Goal: Navigation & Orientation: Understand site structure

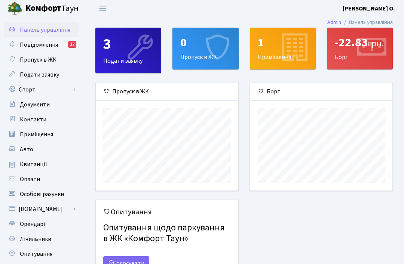
scroll to position [1, 0]
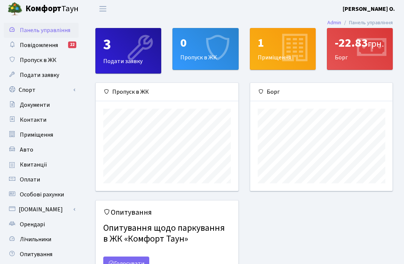
click at [59, 166] on link "Квитанції" at bounding box center [41, 164] width 75 height 15
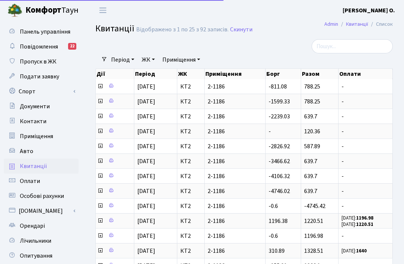
select select "25"
click at [98, 84] on icon at bounding box center [100, 86] width 6 height 6
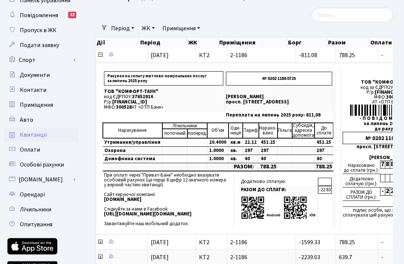
scroll to position [31, 0]
click at [40, 163] on span "Особові рахунки" at bounding box center [42, 165] width 44 height 8
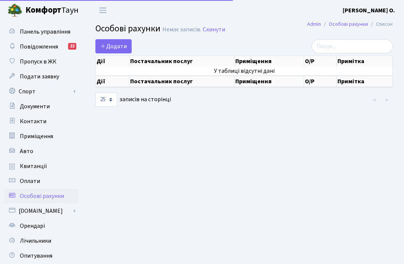
select select "25"
click at [29, 184] on span "Оплати" at bounding box center [30, 181] width 20 height 8
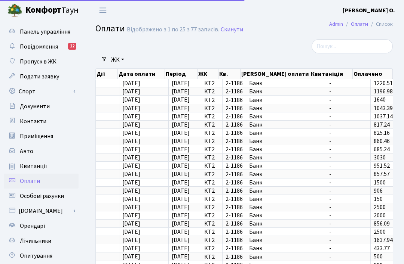
select select "25"
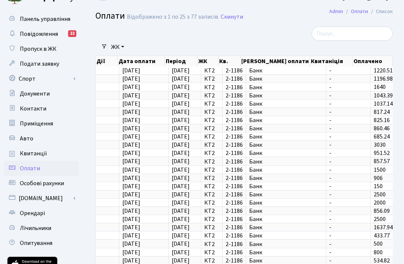
scroll to position [13, 0]
click at [32, 154] on span "Квитанції" at bounding box center [33, 153] width 27 height 8
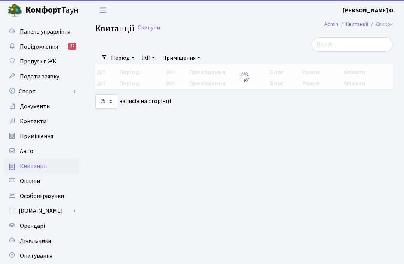
select select "25"
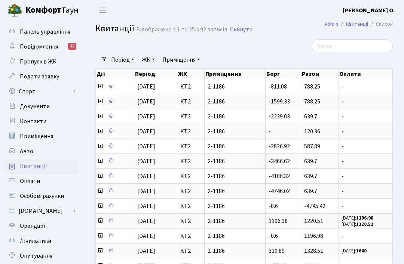
click at [25, 151] on span "Авто" at bounding box center [26, 151] width 13 height 8
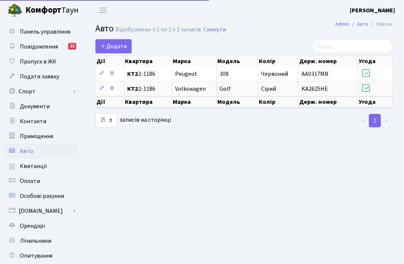
select select "25"
click at [31, 136] on span "Приміщення" at bounding box center [36, 136] width 33 height 8
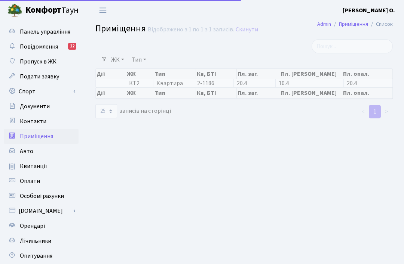
select select "25"
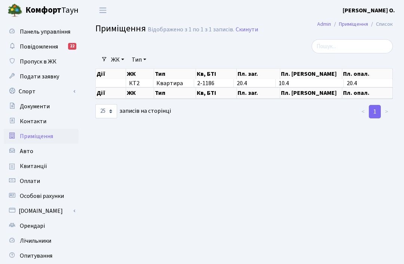
click at [29, 120] on span "Контакти" at bounding box center [33, 121] width 27 height 8
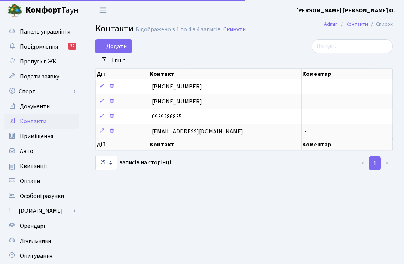
select select "25"
click at [36, 30] on span "Панель управління" at bounding box center [45, 32] width 50 height 8
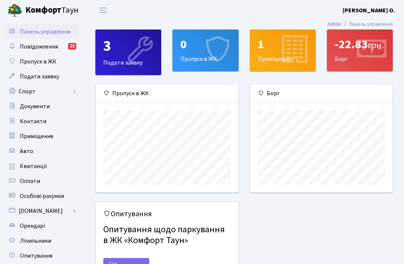
click at [106, 9] on span "Переключити навігацію" at bounding box center [102, 10] width 11 height 9
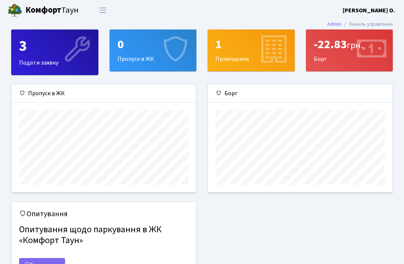
click at [103, 10] on span "Переключити навігацію" at bounding box center [102, 10] width 11 height 9
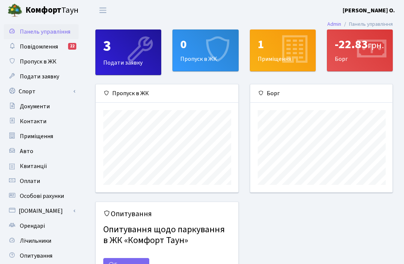
scroll to position [108, 142]
click at [59, 45] on link "Повідомлення 22" at bounding box center [41, 46] width 75 height 15
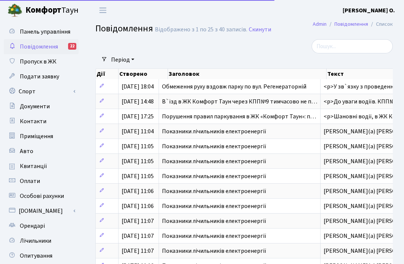
select select "25"
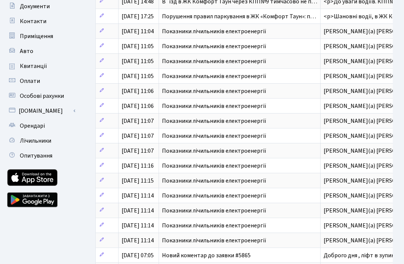
scroll to position [100, 0]
